Goal: Transaction & Acquisition: Subscribe to service/newsletter

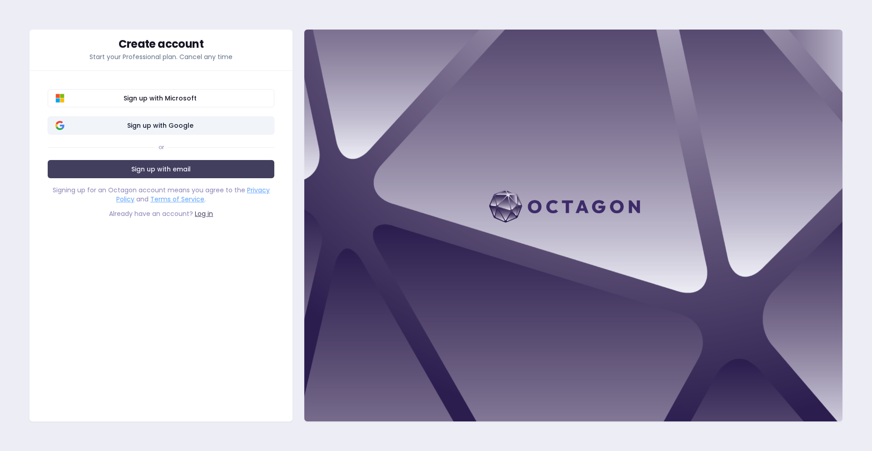
click at [207, 125] on span "Sign up with Google" at bounding box center [160, 125] width 213 height 9
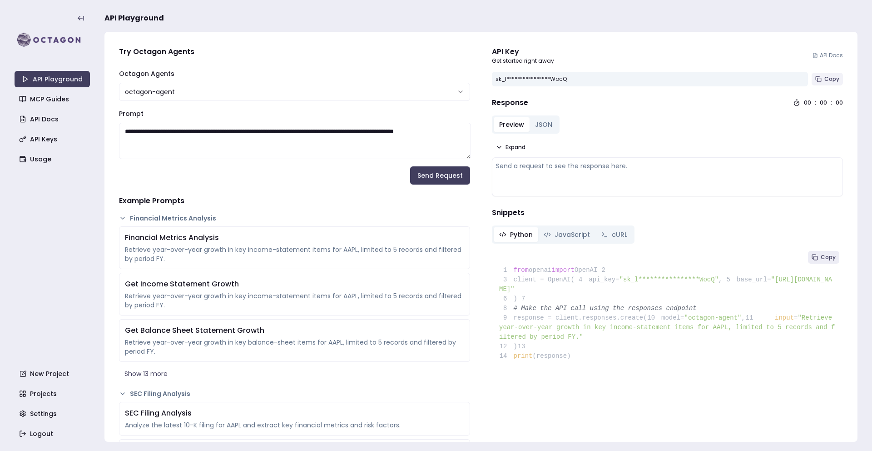
click at [835, 76] on span "Copy" at bounding box center [831, 78] width 15 height 7
